Goal: Information Seeking & Learning: Learn about a topic

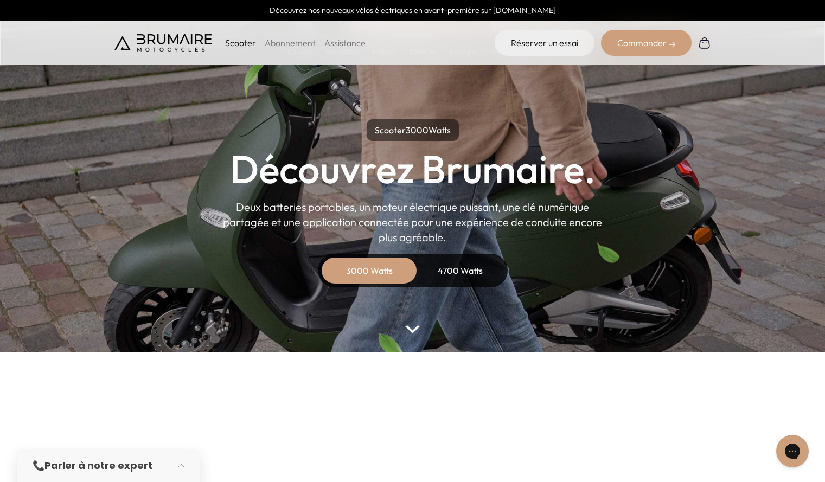
click at [448, 267] on div "4700 Watts" at bounding box center [460, 271] width 87 height 26
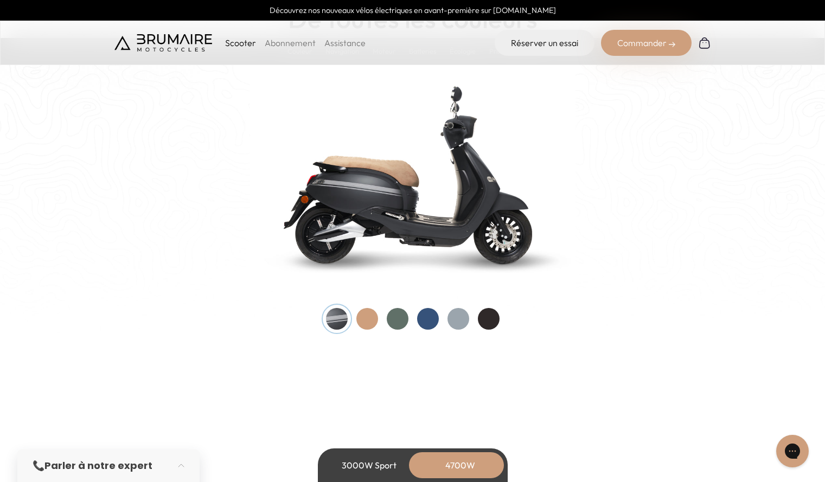
scroll to position [1113, 0]
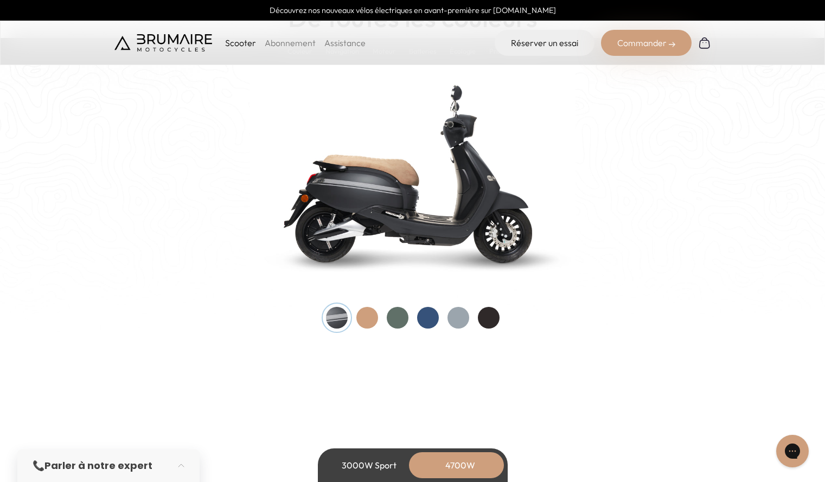
click at [353, 260] on img at bounding box center [412, 173] width 325 height 233
click at [495, 319] on div at bounding box center [489, 318] width 22 height 22
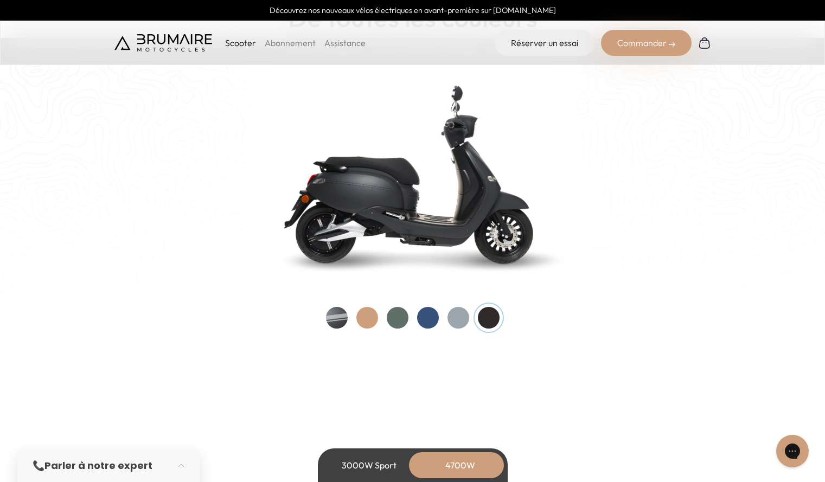
click at [368, 320] on div at bounding box center [367, 318] width 22 height 22
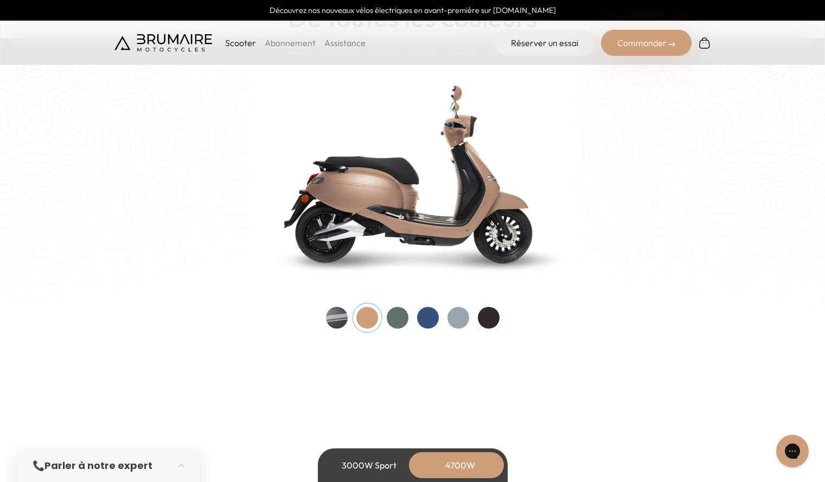
click at [447, 325] on div at bounding box center [413, 318] width 174 height 22
click at [452, 316] on div at bounding box center [458, 318] width 22 height 22
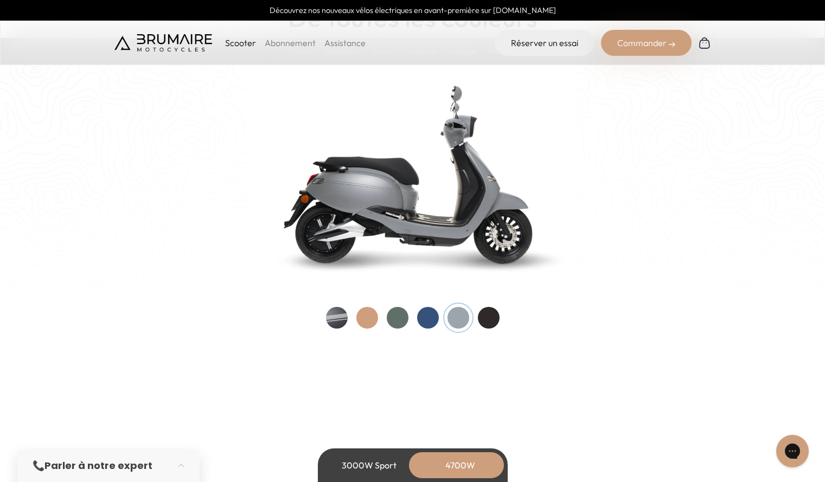
click at [487, 322] on div at bounding box center [489, 318] width 22 height 22
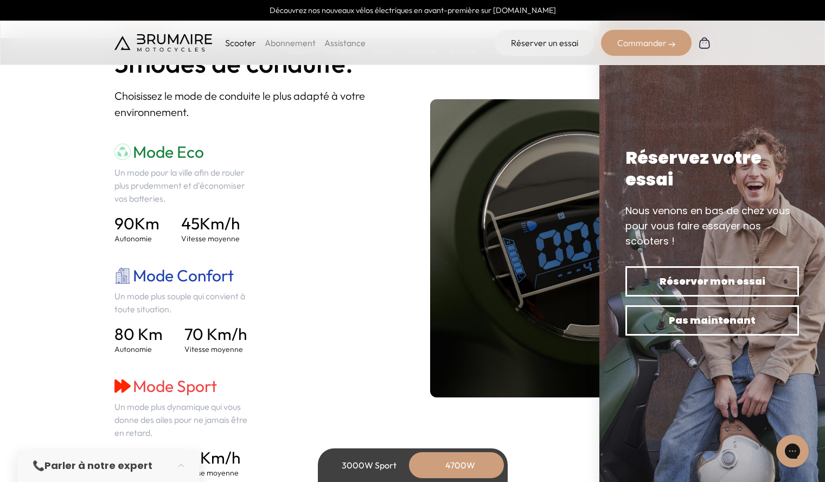
scroll to position [1505, 0]
click at [323, 255] on div "Mode Eco Un mode pour la ville afin de rouler plus prudemment et d'économiser v…" at bounding box center [254, 311] width 281 height 336
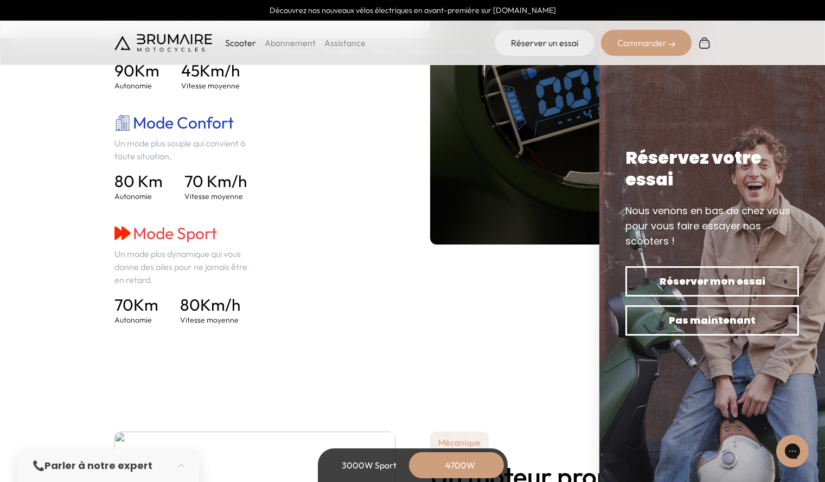
scroll to position [1646, 0]
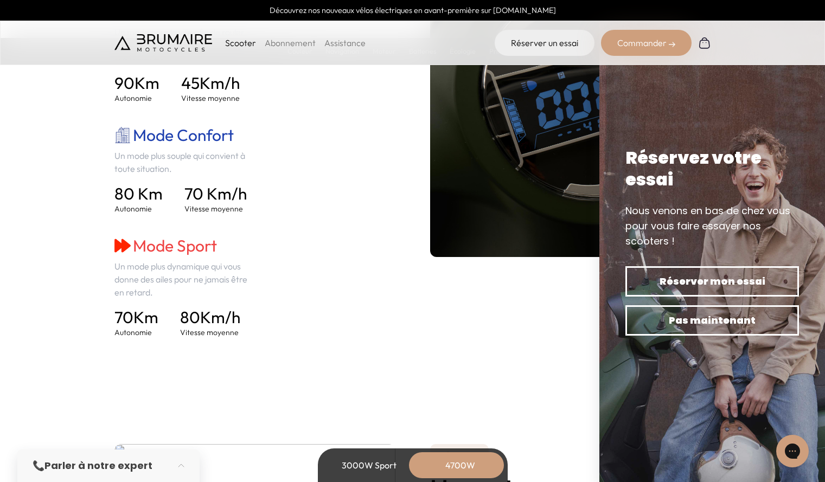
click at [342, 463] on div "3000W Sport" at bounding box center [369, 465] width 87 height 26
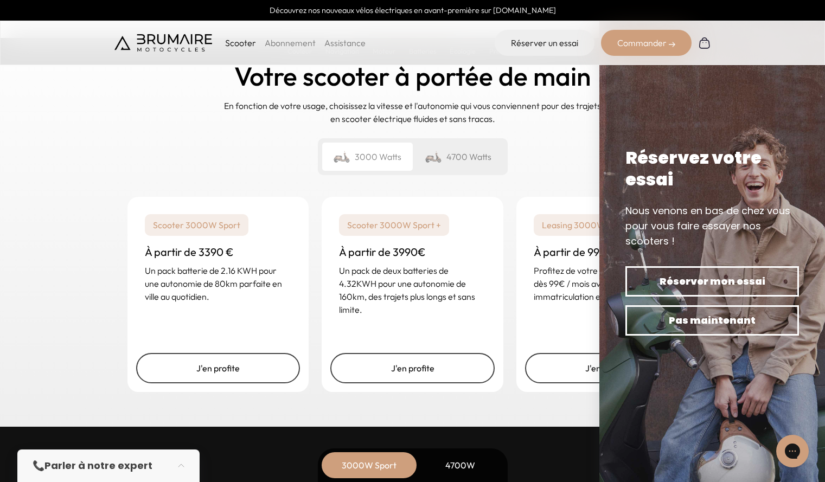
scroll to position [2573, 0]
click at [455, 160] on div "4700 Watts" at bounding box center [458, 157] width 91 height 28
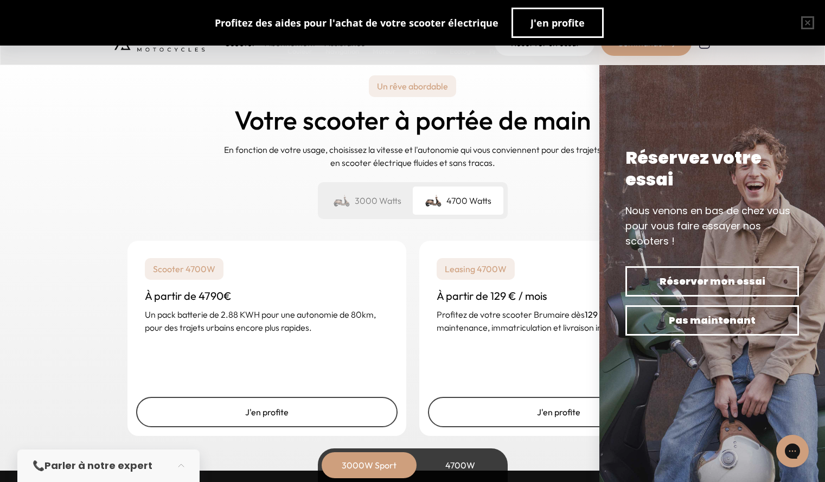
scroll to position [2528, 0]
